Goal: Navigation & Orientation: Find specific page/section

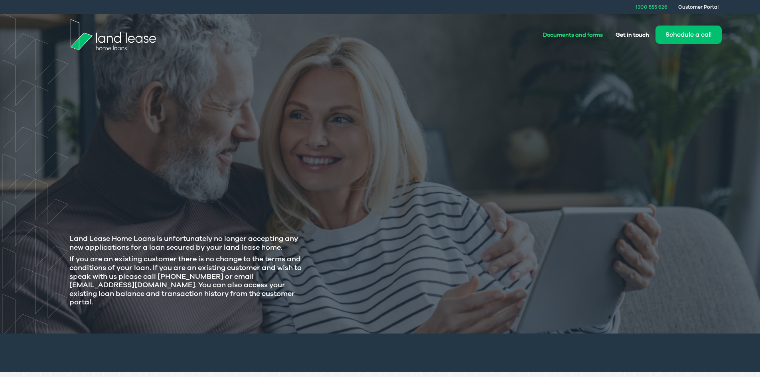
click at [584, 34] on link "Documents and forms" at bounding box center [572, 35] width 73 height 15
